Goal: Information Seeking & Learning: Learn about a topic

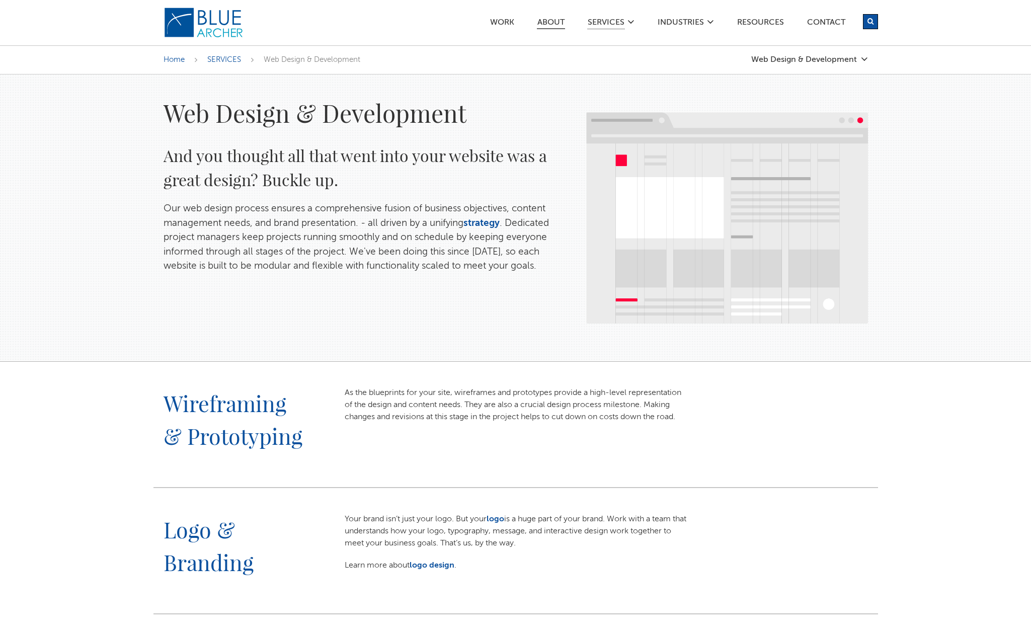
click at [547, 23] on link "ABOUT" at bounding box center [551, 24] width 28 height 11
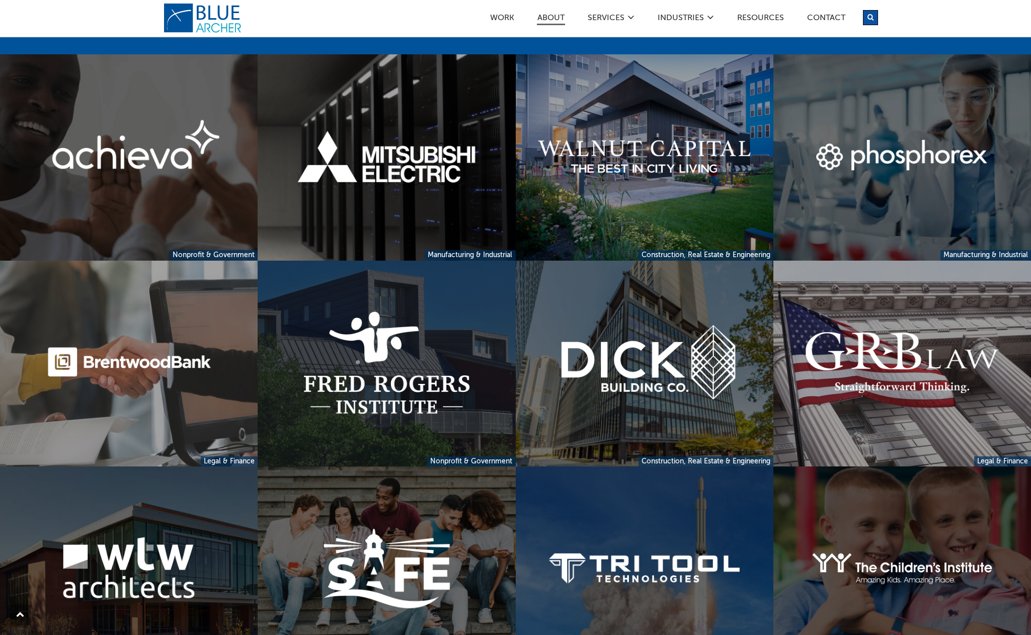
scroll to position [2189, 0]
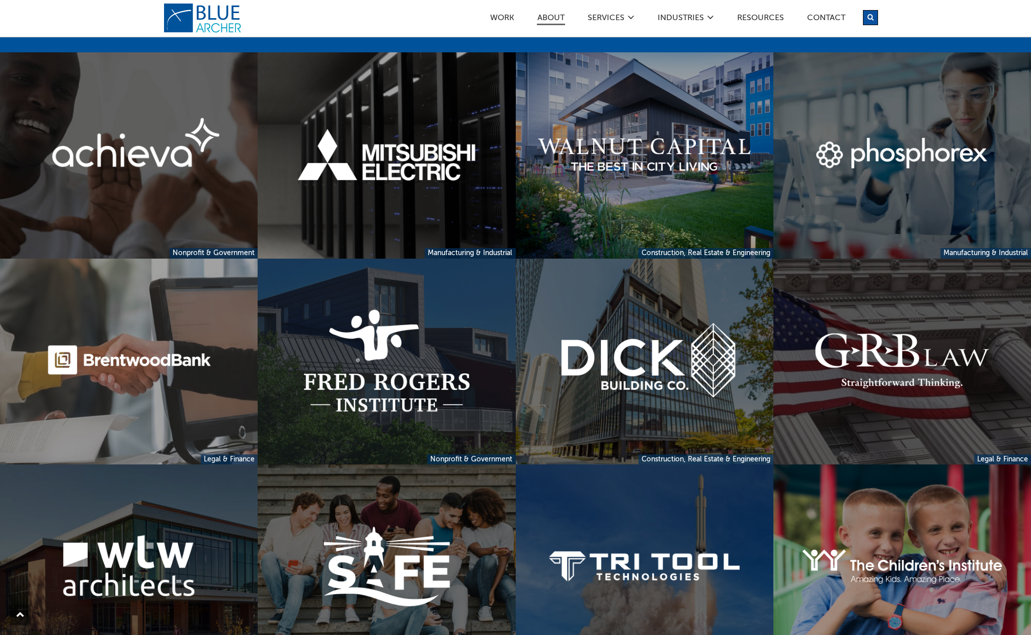
click at [858, 403] on link at bounding box center [903, 362] width 258 height 206
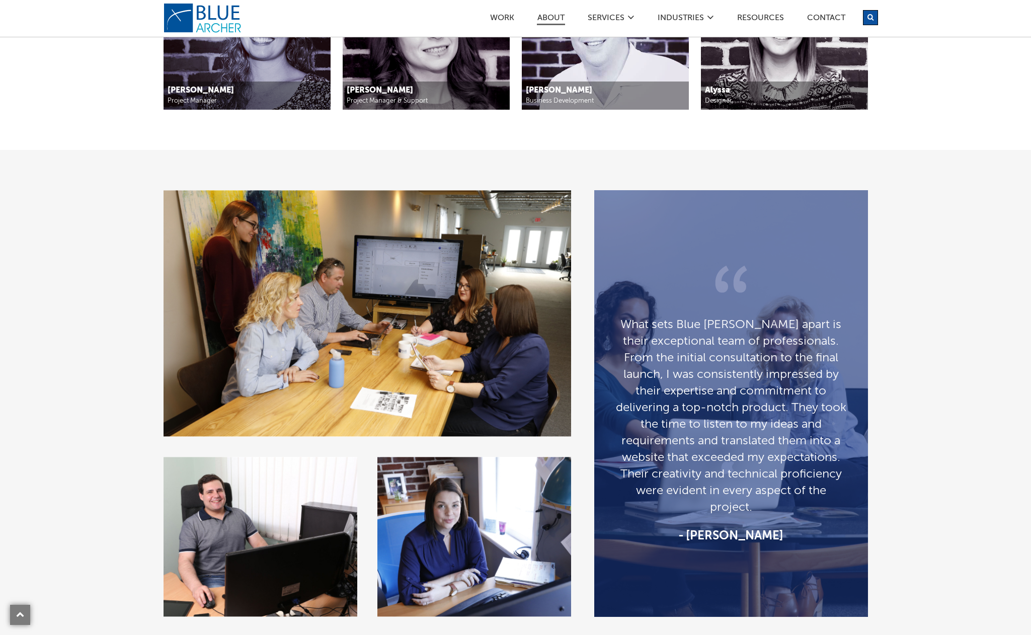
scroll to position [1446, 0]
